Goal: Information Seeking & Learning: Learn about a topic

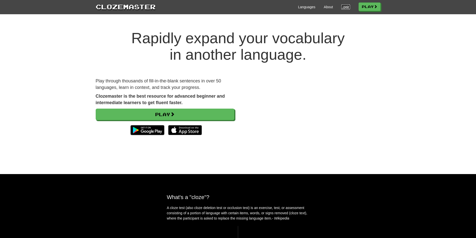
click at [345, 8] on link "Login" at bounding box center [346, 7] width 9 height 5
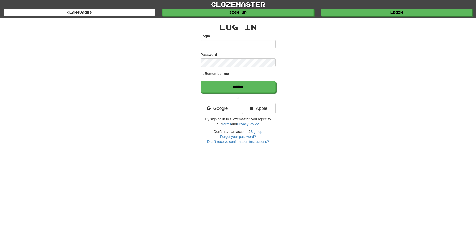
click at [236, 47] on input "Login" at bounding box center [238, 44] width 75 height 9
type input "********"
click at [201, 81] on input "******" at bounding box center [238, 87] width 75 height 12
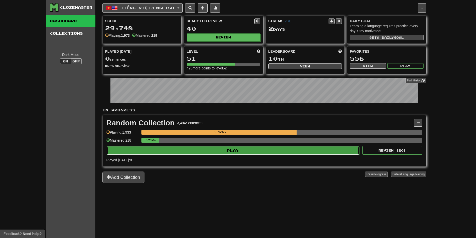
click at [245, 153] on button "Play" at bounding box center [233, 151] width 253 height 9
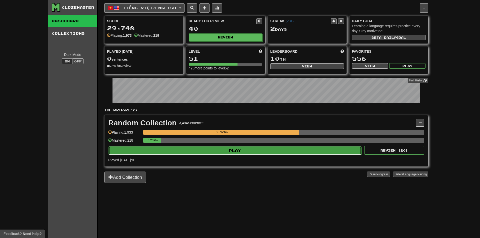
select select "**"
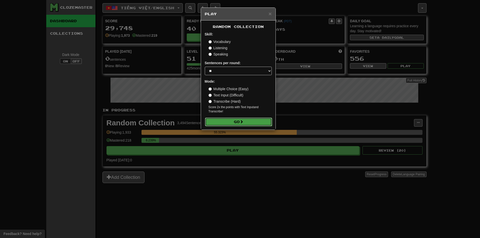
click at [246, 125] on button "Go" at bounding box center [238, 122] width 67 height 9
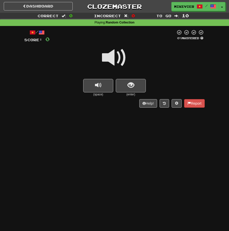
click at [118, 60] on span at bounding box center [114, 57] width 25 height 25
click at [134, 84] on button "show sentence" at bounding box center [131, 86] width 30 height 14
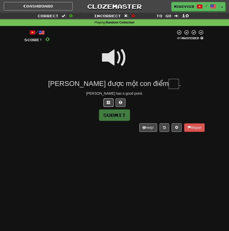
click at [110, 102] on span at bounding box center [109, 103] width 4 height 4
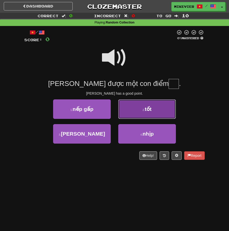
click at [141, 116] on button "2 . tốt" at bounding box center [147, 110] width 58 height 20
type input "***"
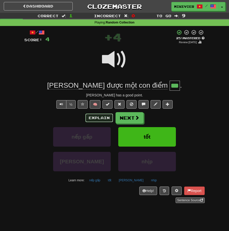
click at [104, 115] on button "Explain" at bounding box center [99, 118] width 28 height 9
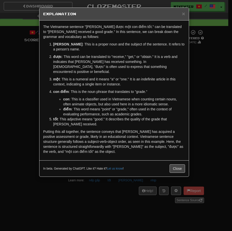
click at [33, 85] on div "× Explanation The Vietnamese sentence "Tom được một con điểm tốt." can be trans…" at bounding box center [116, 115] width 232 height 231
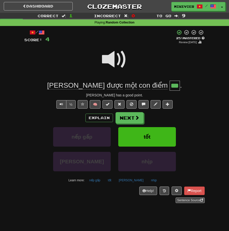
click at [111, 61] on span at bounding box center [114, 59] width 25 height 25
click at [107, 59] on span at bounding box center [114, 59] width 25 height 25
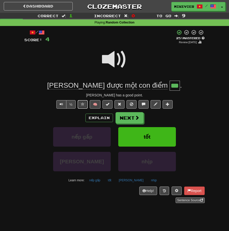
click at [82, 104] on span at bounding box center [83, 105] width 4 height 4
click at [140, 118] on button "Next" at bounding box center [130, 119] width 28 height 12
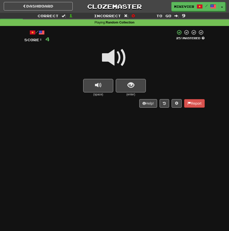
click at [115, 57] on span at bounding box center [114, 57] width 25 height 25
click at [137, 82] on button "show sentence" at bounding box center [131, 86] width 30 height 14
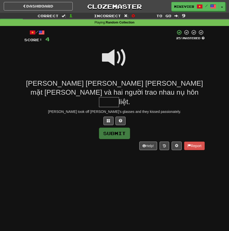
click at [120, 60] on span at bounding box center [114, 57] width 25 height 25
click at [107, 119] on span at bounding box center [109, 121] width 4 height 4
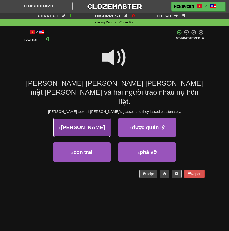
click at [98, 119] on button "1 . mãnh" at bounding box center [82, 128] width 58 height 20
type input "****"
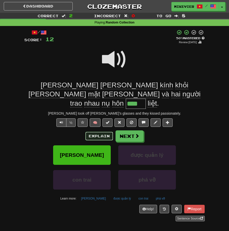
click at [103, 132] on button "Explain" at bounding box center [99, 136] width 28 height 9
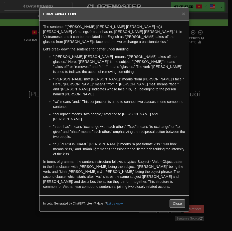
click at [18, 114] on div "× Explanation The sentence "Tom tháo kính khỏi gương mặt Mary và hai người trao…" at bounding box center [116, 115] width 232 height 231
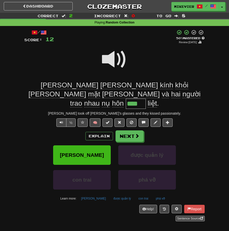
click at [110, 61] on span at bounding box center [114, 59] width 25 height 25
click at [83, 121] on span at bounding box center [83, 123] width 4 height 4
click at [114, 57] on span at bounding box center [114, 59] width 25 height 25
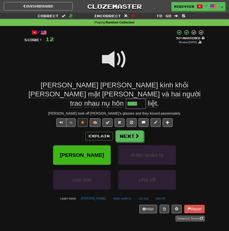
click at [114, 57] on span at bounding box center [114, 59] width 25 height 25
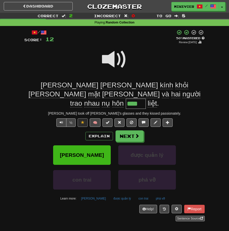
click at [114, 57] on span at bounding box center [114, 59] width 25 height 25
click at [124, 61] on span at bounding box center [114, 59] width 25 height 25
click at [123, 60] on span at bounding box center [114, 59] width 25 height 25
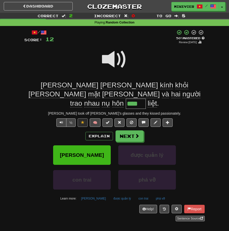
click at [112, 60] on span at bounding box center [114, 59] width 25 height 25
click at [121, 60] on span at bounding box center [114, 59] width 25 height 25
click at [120, 59] on span at bounding box center [114, 59] width 25 height 25
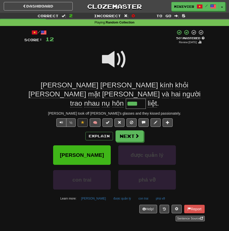
click at [120, 58] on span at bounding box center [114, 59] width 25 height 25
click at [124, 61] on span at bounding box center [114, 59] width 25 height 25
click at [120, 62] on span at bounding box center [114, 59] width 25 height 25
click at [139, 131] on button "Next" at bounding box center [130, 137] width 28 height 12
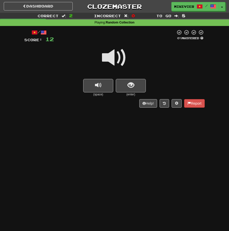
click at [121, 50] on span at bounding box center [114, 57] width 25 height 25
click at [121, 53] on span at bounding box center [114, 57] width 25 height 25
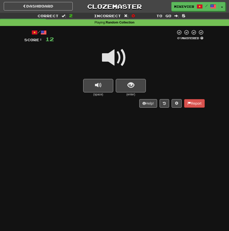
click at [118, 54] on span at bounding box center [114, 57] width 25 height 25
click at [117, 53] on span at bounding box center [114, 57] width 25 height 25
click at [119, 56] on span at bounding box center [114, 57] width 25 height 25
click at [123, 59] on span at bounding box center [114, 57] width 25 height 25
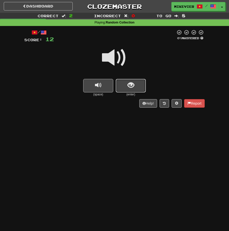
click at [123, 82] on button "show sentence" at bounding box center [131, 86] width 30 height 14
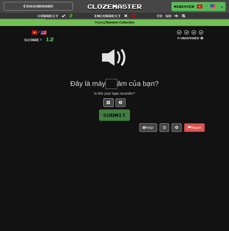
click at [109, 104] on span at bounding box center [109, 103] width 4 height 4
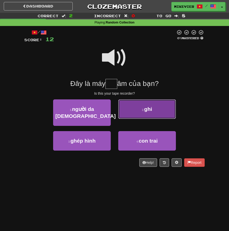
click at [161, 110] on button "2 . ghi" at bounding box center [147, 110] width 58 height 20
type input "***"
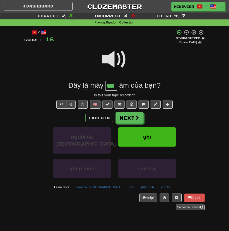
click at [125, 60] on span at bounding box center [114, 59] width 25 height 25
click at [125, 59] on span at bounding box center [114, 59] width 25 height 25
click at [101, 115] on button "Explain" at bounding box center [99, 118] width 28 height 9
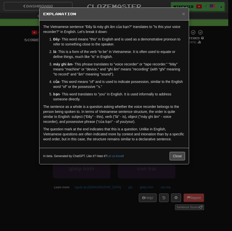
click at [207, 93] on div "× Explanation The Vietnamese sentence "Đây là máy ghi âm của bạn?" translates t…" at bounding box center [116, 115] width 232 height 231
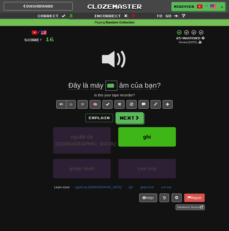
click at [116, 62] on span at bounding box center [114, 59] width 25 height 25
click at [121, 60] on span at bounding box center [114, 59] width 25 height 25
click at [117, 62] on span at bounding box center [114, 59] width 25 height 25
click at [142, 121] on button "Next" at bounding box center [130, 119] width 28 height 12
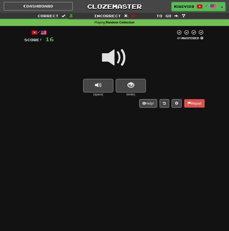
click at [113, 59] on span at bounding box center [114, 57] width 25 height 25
click at [134, 82] on span "show sentence" at bounding box center [130, 85] width 7 height 7
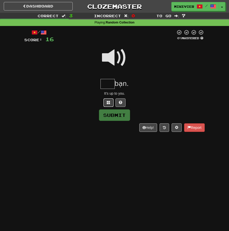
click at [109, 103] on span at bounding box center [109, 103] width 4 height 4
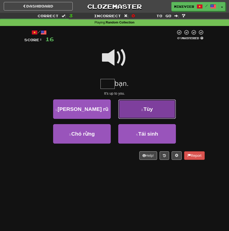
click at [143, 110] on small "2 ." at bounding box center [142, 110] width 2 height 3
type input "***"
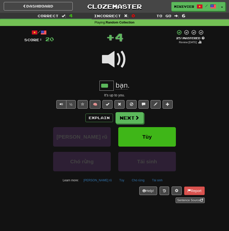
click at [122, 60] on span at bounding box center [114, 59] width 25 height 25
click at [79, 106] on button at bounding box center [83, 104] width 10 height 9
click at [121, 60] on span at bounding box center [114, 59] width 25 height 25
click at [119, 58] on span at bounding box center [114, 59] width 25 height 25
click at [140, 118] on button "Next" at bounding box center [130, 119] width 28 height 12
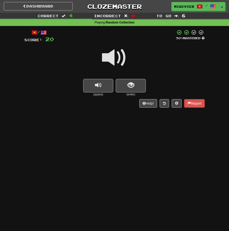
click at [121, 56] on span at bounding box center [114, 57] width 25 height 25
click at [140, 88] on button "show sentence" at bounding box center [131, 86] width 30 height 14
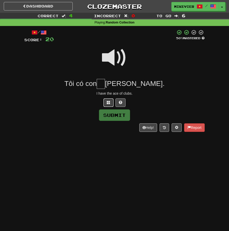
click at [106, 103] on button at bounding box center [108, 103] width 10 height 9
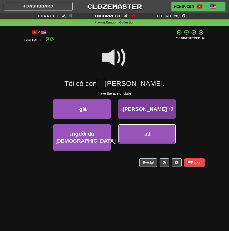
click at [128, 129] on button "4 . át" at bounding box center [147, 134] width 58 height 20
type input "**"
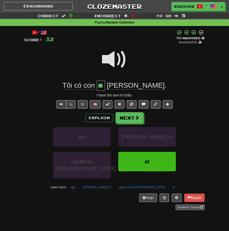
click at [121, 59] on span at bounding box center [114, 59] width 25 height 25
click at [132, 118] on button "Next" at bounding box center [130, 119] width 28 height 12
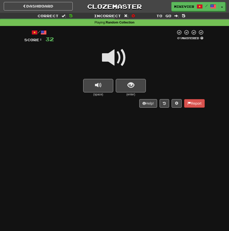
click at [122, 59] on span at bounding box center [114, 57] width 25 height 25
click at [125, 57] on span at bounding box center [114, 57] width 25 height 25
click at [131, 84] on span "show sentence" at bounding box center [130, 85] width 7 height 7
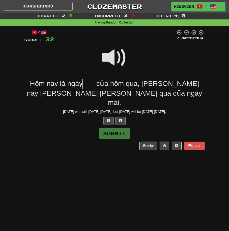
click at [109, 56] on span at bounding box center [114, 57] width 25 height 25
click at [110, 52] on span at bounding box center [114, 57] width 25 height 25
click at [109, 117] on button at bounding box center [108, 121] width 10 height 9
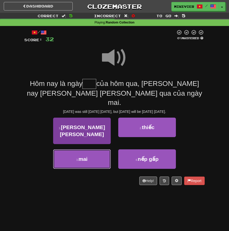
click at [94, 150] on button "3 . mai" at bounding box center [82, 160] width 58 height 20
type input "***"
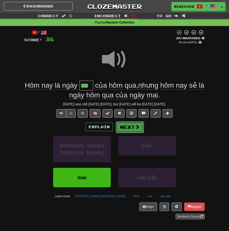
click at [119, 126] on button "Next" at bounding box center [130, 128] width 28 height 12
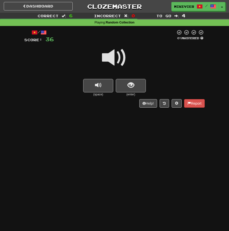
click at [121, 56] on span at bounding box center [114, 57] width 25 height 25
click at [124, 61] on span at bounding box center [114, 57] width 25 height 25
click at [121, 59] on span at bounding box center [114, 57] width 25 height 25
click at [129, 81] on button "show sentence" at bounding box center [131, 86] width 30 height 14
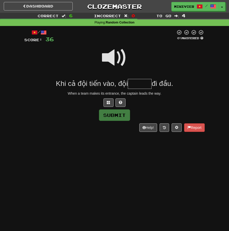
click at [114, 57] on span at bounding box center [114, 57] width 25 height 25
click at [111, 105] on button at bounding box center [108, 103] width 10 height 9
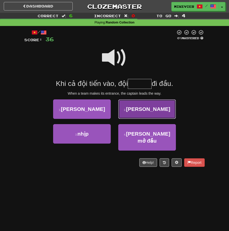
click at [124, 112] on button "2 . trưởng" at bounding box center [147, 110] width 58 height 20
type input "******"
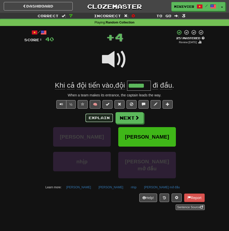
click at [99, 119] on button "Explain" at bounding box center [99, 118] width 28 height 9
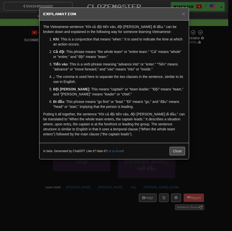
click at [20, 89] on div "× Explanation The Vietnamese sentence "Khi cả đội tiến vào, đội trưởng đi đầu."…" at bounding box center [116, 115] width 232 height 231
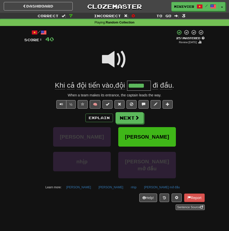
click at [111, 60] on span at bounding box center [114, 59] width 25 height 25
click at [137, 118] on span at bounding box center [137, 118] width 5 height 5
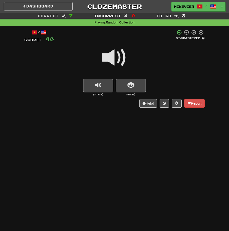
click at [124, 56] on span at bounding box center [114, 57] width 25 height 25
click at [125, 57] on span at bounding box center [114, 57] width 25 height 25
click at [110, 59] on span at bounding box center [114, 57] width 25 height 25
click at [120, 56] on span at bounding box center [114, 57] width 25 height 25
click at [135, 85] on button "show sentence" at bounding box center [131, 86] width 30 height 14
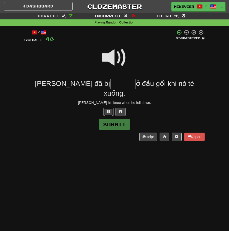
click at [108, 108] on button at bounding box center [108, 112] width 10 height 9
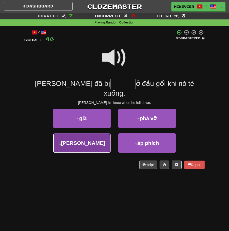
click at [96, 139] on button "3 . thương" at bounding box center [82, 144] width 58 height 20
type input "******"
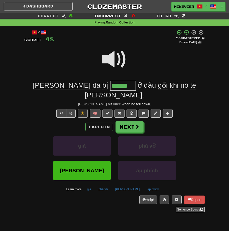
click at [106, 60] on span at bounding box center [114, 59] width 25 height 25
click at [103, 123] on button "Explain" at bounding box center [99, 127] width 28 height 9
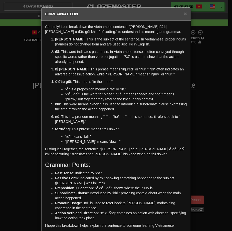
click at [20, 92] on div "× Explanation Certainly! Let's break down the Vietnamese sentence "Tom đã bị th…" at bounding box center [116, 115] width 232 height 231
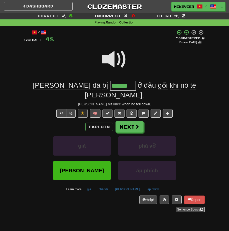
click at [103, 61] on span at bounding box center [114, 59] width 25 height 25
click at [106, 57] on span at bounding box center [114, 59] width 25 height 25
click at [110, 64] on span at bounding box center [114, 59] width 25 height 25
click at [120, 57] on span at bounding box center [114, 59] width 25 height 25
click at [123, 64] on span at bounding box center [114, 59] width 25 height 25
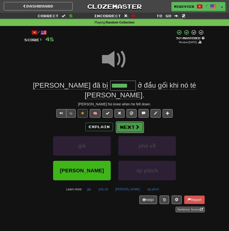
click at [135, 122] on button "Next" at bounding box center [130, 128] width 28 height 12
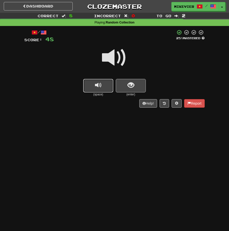
click at [108, 88] on button "replay audio" at bounding box center [98, 86] width 30 height 14
click at [106, 56] on span at bounding box center [114, 57] width 25 height 25
click at [102, 59] on span at bounding box center [114, 57] width 25 height 25
click at [120, 55] on span at bounding box center [114, 57] width 25 height 25
click at [141, 84] on button "show sentence" at bounding box center [131, 86] width 30 height 14
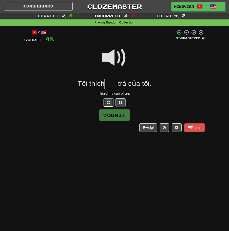
click at [109, 103] on span at bounding box center [109, 103] width 4 height 4
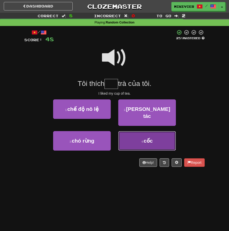
click at [141, 132] on button "4 . cốc" at bounding box center [147, 141] width 58 height 20
type input "***"
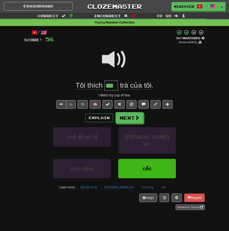
click at [117, 56] on span at bounding box center [114, 59] width 25 height 25
click at [135, 117] on span at bounding box center [137, 118] width 5 height 5
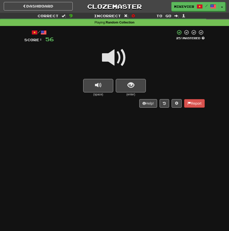
click at [117, 58] on span at bounding box center [114, 57] width 25 height 25
click at [128, 88] on span "show sentence" at bounding box center [130, 85] width 7 height 7
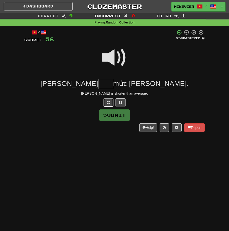
click at [107, 101] on span at bounding box center [109, 103] width 4 height 4
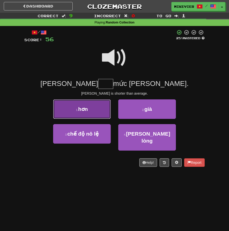
click at [108, 110] on button "1 . hơn" at bounding box center [82, 110] width 58 height 20
type input "***"
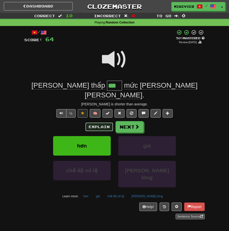
click at [108, 123] on button "Explain" at bounding box center [99, 127] width 28 height 9
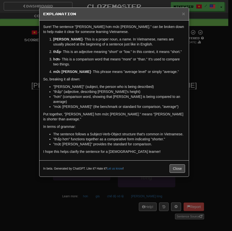
click at [27, 73] on div "× Explanation Sure! The sentence "Tom thấp hơn mức trung bình." can be broken d…" at bounding box center [116, 115] width 232 height 231
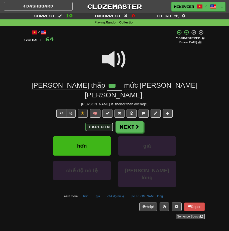
click at [103, 123] on button "Explain" at bounding box center [99, 127] width 28 height 9
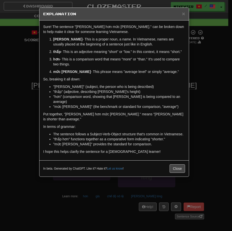
click at [26, 73] on div "× Explanation Sure! The sentence "Tom thấp hơn mức trung bình." can be broken d…" at bounding box center [116, 115] width 232 height 231
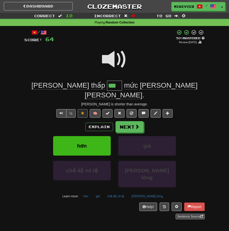
click at [109, 63] on span at bounding box center [114, 59] width 25 height 25
click at [110, 63] on span at bounding box center [114, 59] width 25 height 25
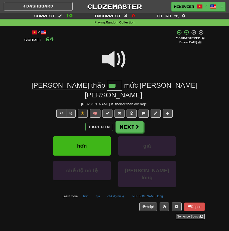
click at [113, 62] on span at bounding box center [114, 59] width 25 height 25
click at [111, 62] on span at bounding box center [114, 59] width 25 height 25
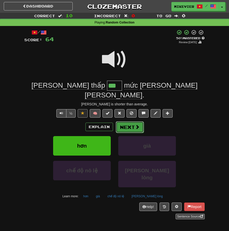
click at [141, 122] on button "Next" at bounding box center [130, 128] width 28 height 12
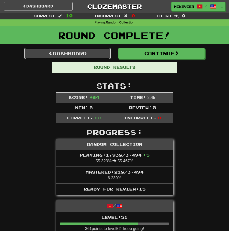
click at [92, 54] on link "Dashboard" at bounding box center [67, 54] width 86 height 12
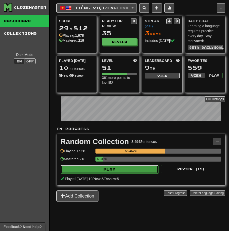
click at [130, 170] on button "Play" at bounding box center [110, 169] width 98 height 9
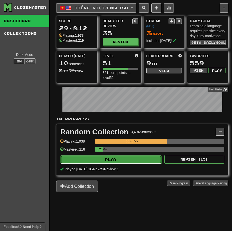
select select "**"
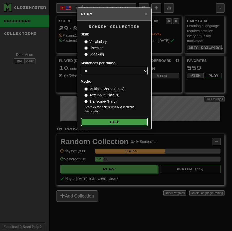
click at [119, 123] on span at bounding box center [118, 122] width 4 height 4
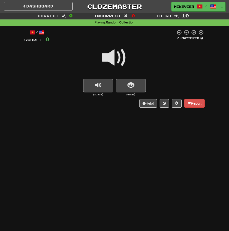
click at [126, 59] on span at bounding box center [114, 57] width 25 height 25
click at [124, 58] on span at bounding box center [114, 57] width 25 height 25
click at [121, 53] on span at bounding box center [114, 57] width 25 height 25
click at [137, 87] on button "show sentence" at bounding box center [131, 86] width 30 height 14
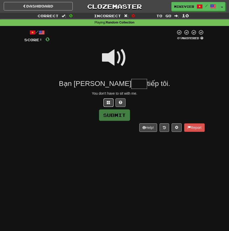
click at [107, 102] on span at bounding box center [109, 103] width 4 height 4
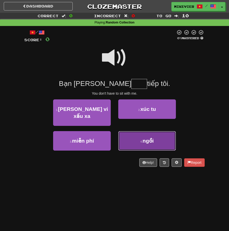
click at [135, 132] on button "4 . ngồi" at bounding box center [147, 141] width 58 height 20
type input "****"
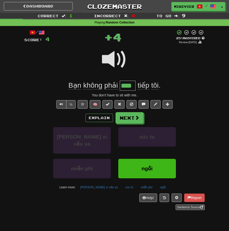
click at [119, 56] on span at bounding box center [114, 59] width 25 height 25
click at [122, 61] on span at bounding box center [114, 59] width 25 height 25
click at [108, 114] on button "Explain" at bounding box center [99, 118] width 28 height 9
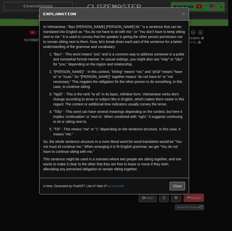
click at [31, 136] on div "× Explanation In Vietnamese, "Bạn không phải ngồi tiếp tôi." is a sentence that…" at bounding box center [116, 115] width 232 height 231
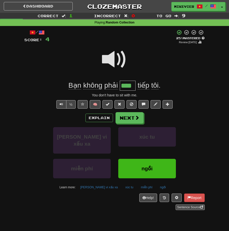
click at [107, 68] on span at bounding box center [114, 59] width 25 height 25
click at [126, 120] on button "Next" at bounding box center [130, 119] width 28 height 12
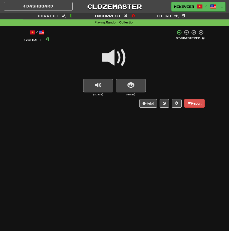
click at [106, 57] on span at bounding box center [114, 57] width 25 height 25
click at [106, 56] on span at bounding box center [114, 57] width 25 height 25
click at [124, 83] on button "show sentence" at bounding box center [131, 86] width 30 height 14
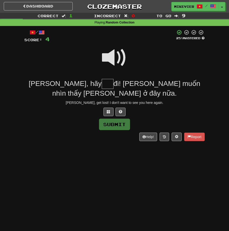
click at [115, 58] on span at bounding box center [114, 57] width 25 height 25
click at [108, 113] on span at bounding box center [109, 112] width 4 height 4
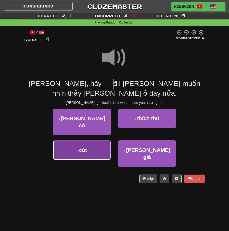
click at [97, 141] on button "3 . cút" at bounding box center [82, 151] width 58 height 20
type input "***"
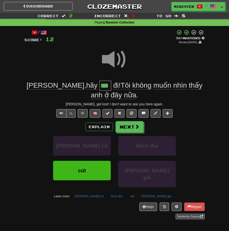
click at [115, 58] on span at bounding box center [114, 59] width 25 height 25
click at [90, 128] on button "Explain" at bounding box center [99, 127] width 28 height 9
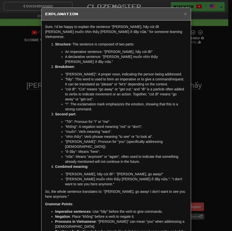
click at [13, 85] on div "× Explanation Sure, I'd be happy to explain the sentence "Billy, hãy cút đi! Tô…" at bounding box center [116, 115] width 232 height 231
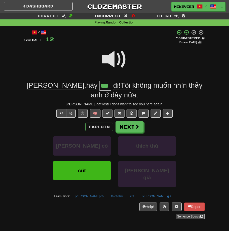
click at [111, 61] on span at bounding box center [114, 59] width 25 height 25
click at [128, 125] on button "Next" at bounding box center [130, 128] width 28 height 12
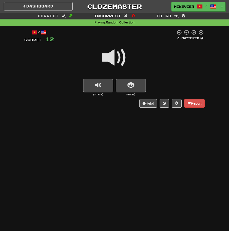
click at [104, 59] on span at bounding box center [114, 57] width 25 height 25
click at [105, 58] on span at bounding box center [114, 57] width 25 height 25
click at [104, 61] on span at bounding box center [114, 57] width 25 height 25
click at [104, 59] on span at bounding box center [114, 57] width 25 height 25
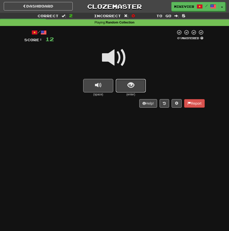
click at [123, 82] on button "show sentence" at bounding box center [131, 86] width 30 height 14
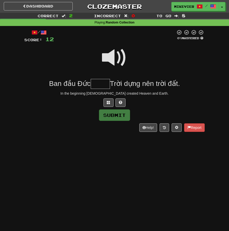
click at [115, 62] on span at bounding box center [114, 57] width 25 height 25
click at [115, 63] on span at bounding box center [114, 57] width 25 height 25
click at [110, 99] on button at bounding box center [108, 103] width 10 height 9
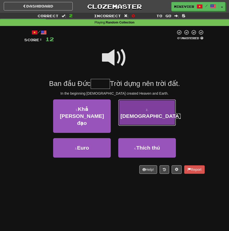
click at [120, 111] on button "2 . Chúa" at bounding box center [147, 113] width 58 height 27
type input "****"
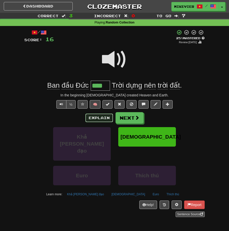
click at [103, 117] on button "Explain" at bounding box center [99, 118] width 28 height 9
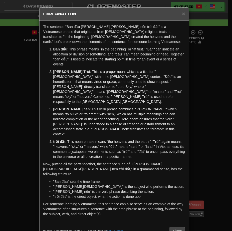
click at [34, 112] on div "× Explanation The sentence "Ban đầu Ðức Chúa Trời dựng nên trời đất" is a Vietn…" at bounding box center [116, 115] width 232 height 231
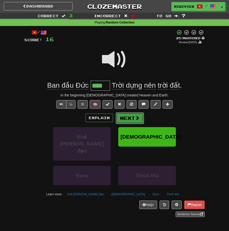
click at [121, 118] on button "Next" at bounding box center [130, 119] width 28 height 12
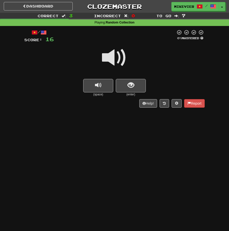
click at [123, 61] on span at bounding box center [114, 57] width 25 height 25
click at [118, 60] on span at bounding box center [114, 57] width 25 height 25
click at [118, 62] on span at bounding box center [114, 57] width 25 height 25
click at [121, 87] on button "show sentence" at bounding box center [131, 86] width 30 height 14
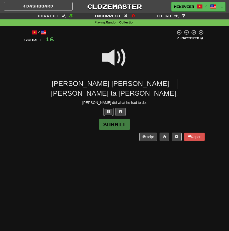
click at [105, 108] on button at bounding box center [108, 112] width 10 height 9
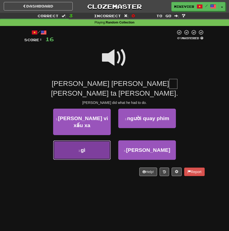
click at [96, 141] on button "3 . gì" at bounding box center [82, 151] width 58 height 20
type input "**"
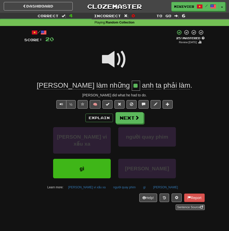
click at [116, 62] on span at bounding box center [114, 59] width 25 height 25
click at [113, 65] on span at bounding box center [114, 59] width 25 height 25
click at [111, 60] on span at bounding box center [114, 59] width 25 height 25
click at [111, 62] on span at bounding box center [114, 59] width 25 height 25
click at [111, 63] on span at bounding box center [114, 59] width 25 height 25
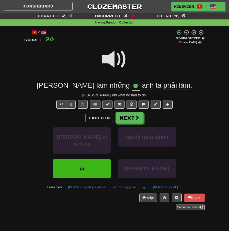
click at [110, 57] on span at bounding box center [114, 59] width 25 height 25
click at [104, 59] on span at bounding box center [114, 59] width 25 height 25
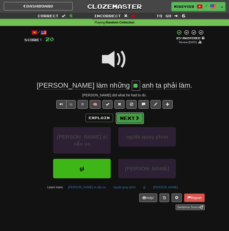
click at [120, 115] on button "Next" at bounding box center [130, 119] width 28 height 12
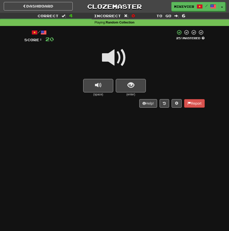
click at [105, 58] on span at bounding box center [114, 57] width 25 height 25
click at [111, 61] on span at bounding box center [114, 57] width 25 height 25
click at [120, 83] on button "show sentence" at bounding box center [131, 86] width 30 height 14
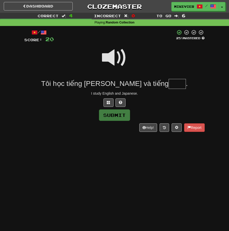
click at [113, 56] on span at bounding box center [114, 57] width 25 height 25
click at [110, 106] on button at bounding box center [108, 103] width 10 height 9
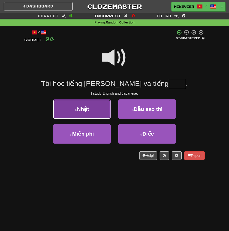
click at [92, 112] on button "1 . Nhật" at bounding box center [82, 110] width 58 height 20
type input "****"
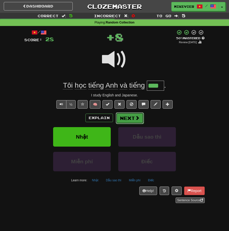
click at [127, 115] on button "Next" at bounding box center [130, 119] width 28 height 12
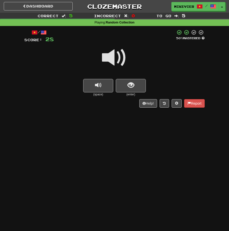
click at [112, 58] on span at bounding box center [114, 57] width 25 height 25
click at [111, 60] on span at bounding box center [114, 57] width 25 height 25
click at [135, 83] on button "show sentence" at bounding box center [131, 86] width 30 height 14
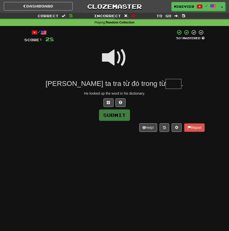
click at [107, 58] on span at bounding box center [114, 57] width 25 height 25
click at [109, 104] on span at bounding box center [109, 103] width 4 height 4
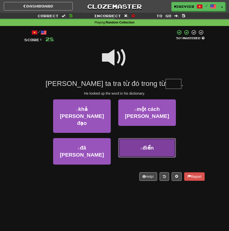
click at [146, 145] on span "điển" at bounding box center [147, 148] width 11 height 6
type input "****"
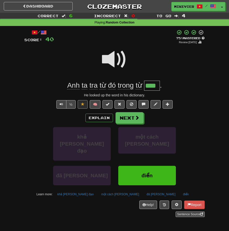
click at [111, 61] on span at bounding box center [114, 59] width 25 height 25
click at [113, 60] on span at bounding box center [114, 59] width 25 height 25
click at [139, 118] on button "Next" at bounding box center [130, 119] width 28 height 12
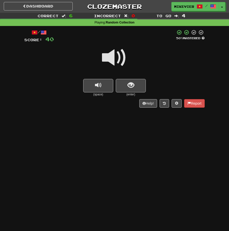
click at [116, 56] on span at bounding box center [114, 57] width 25 height 25
click at [132, 84] on span "show sentence" at bounding box center [130, 85] width 7 height 7
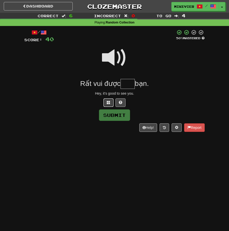
click at [107, 104] on span at bounding box center [109, 103] width 4 height 4
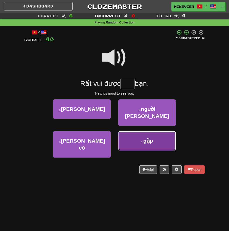
click at [136, 131] on button "4 . gặp" at bounding box center [147, 141] width 58 height 20
type input "***"
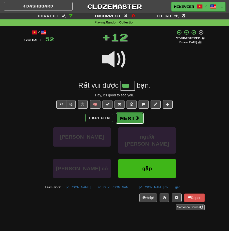
click at [135, 114] on button "Next" at bounding box center [130, 119] width 28 height 12
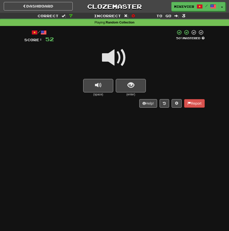
click at [122, 60] on span at bounding box center [114, 57] width 25 height 25
click at [118, 56] on span at bounding box center [114, 57] width 25 height 25
click at [137, 81] on button "show sentence" at bounding box center [131, 86] width 30 height 14
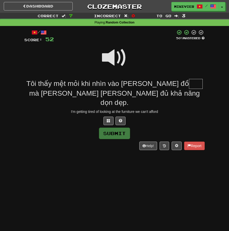
click at [111, 58] on span at bounding box center [114, 57] width 25 height 25
click at [111, 117] on button at bounding box center [108, 121] width 10 height 9
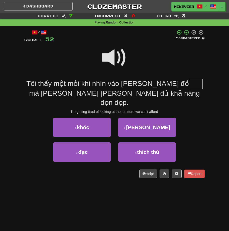
click at [105, 62] on span at bounding box center [114, 57] width 25 height 25
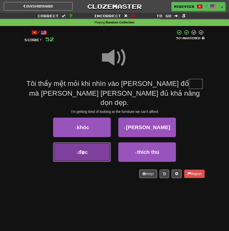
click at [99, 143] on button "3 . đạc" at bounding box center [82, 153] width 58 height 20
type input "***"
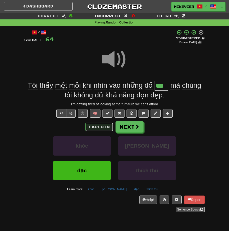
click at [99, 128] on button "Explain" at bounding box center [99, 127] width 28 height 9
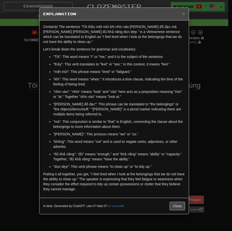
click at [25, 140] on div "× Explanation Certainly! The sentence "Tôi thấy mệt mỏi khi nhìn vào những đồ đ…" at bounding box center [116, 115] width 232 height 231
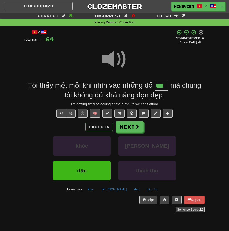
click at [110, 61] on span at bounding box center [114, 59] width 25 height 25
click at [111, 60] on span at bounding box center [114, 59] width 25 height 25
click at [130, 126] on button "Next" at bounding box center [130, 128] width 28 height 12
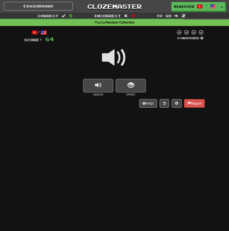
click at [112, 56] on span at bounding box center [114, 57] width 25 height 25
click at [130, 82] on span "show sentence" at bounding box center [130, 85] width 7 height 7
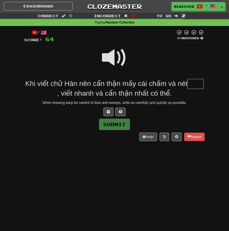
click at [117, 62] on span at bounding box center [114, 57] width 25 height 25
click at [110, 61] on span at bounding box center [114, 57] width 25 height 25
click at [110, 111] on button at bounding box center [108, 112] width 10 height 9
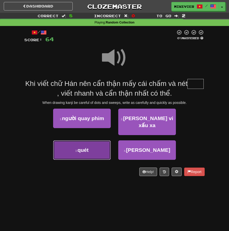
click at [80, 149] on button "3 . quét" at bounding box center [82, 151] width 58 height 20
type input "****"
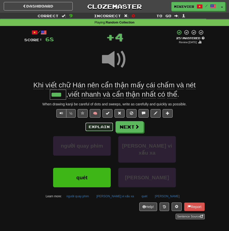
click at [92, 129] on button "Explain" at bounding box center [99, 127] width 28 height 9
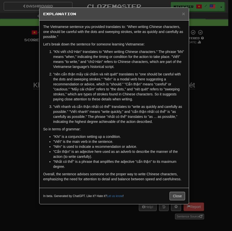
click at [198, 119] on div "× Explanation The Vietnamese sentence you provided translates to: "When writing…" at bounding box center [116, 115] width 232 height 231
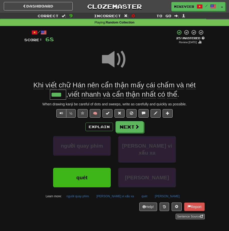
click at [116, 60] on span at bounding box center [114, 59] width 25 height 25
click at [115, 57] on span at bounding box center [114, 59] width 25 height 25
click at [130, 125] on button "Next" at bounding box center [130, 128] width 28 height 12
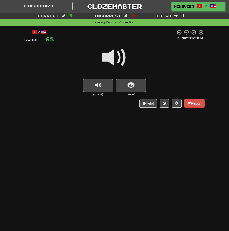
click at [120, 60] on span at bounding box center [114, 57] width 25 height 25
click at [136, 88] on button "show sentence" at bounding box center [131, 86] width 30 height 14
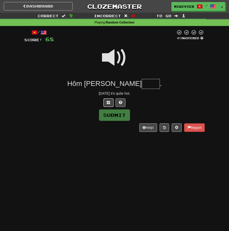
click at [111, 103] on button at bounding box center [108, 103] width 10 height 9
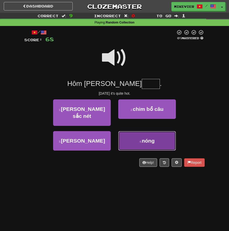
click at [139, 135] on button "4 . nóng" at bounding box center [147, 141] width 58 height 20
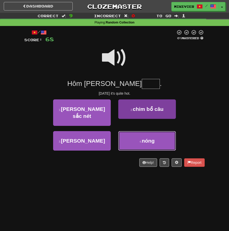
type input "****"
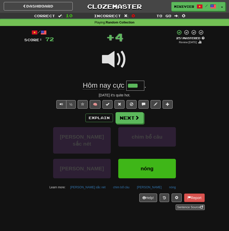
click at [112, 58] on span at bounding box center [114, 59] width 25 height 25
click at [102, 117] on button "Explain" at bounding box center [99, 118] width 28 height 9
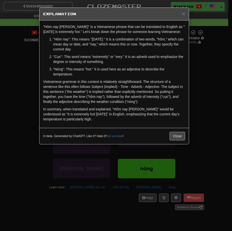
click at [206, 103] on div "× Explanation "Hôm nay cực nóng" is a Vietnamese phrase that can be translated …" at bounding box center [116, 115] width 232 height 231
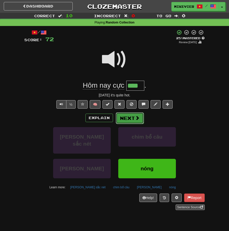
click at [139, 117] on button "Next" at bounding box center [130, 119] width 28 height 12
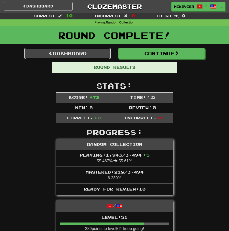
click at [91, 54] on link "Dashboard" at bounding box center [67, 54] width 86 height 12
